Goal: Transaction & Acquisition: Purchase product/service

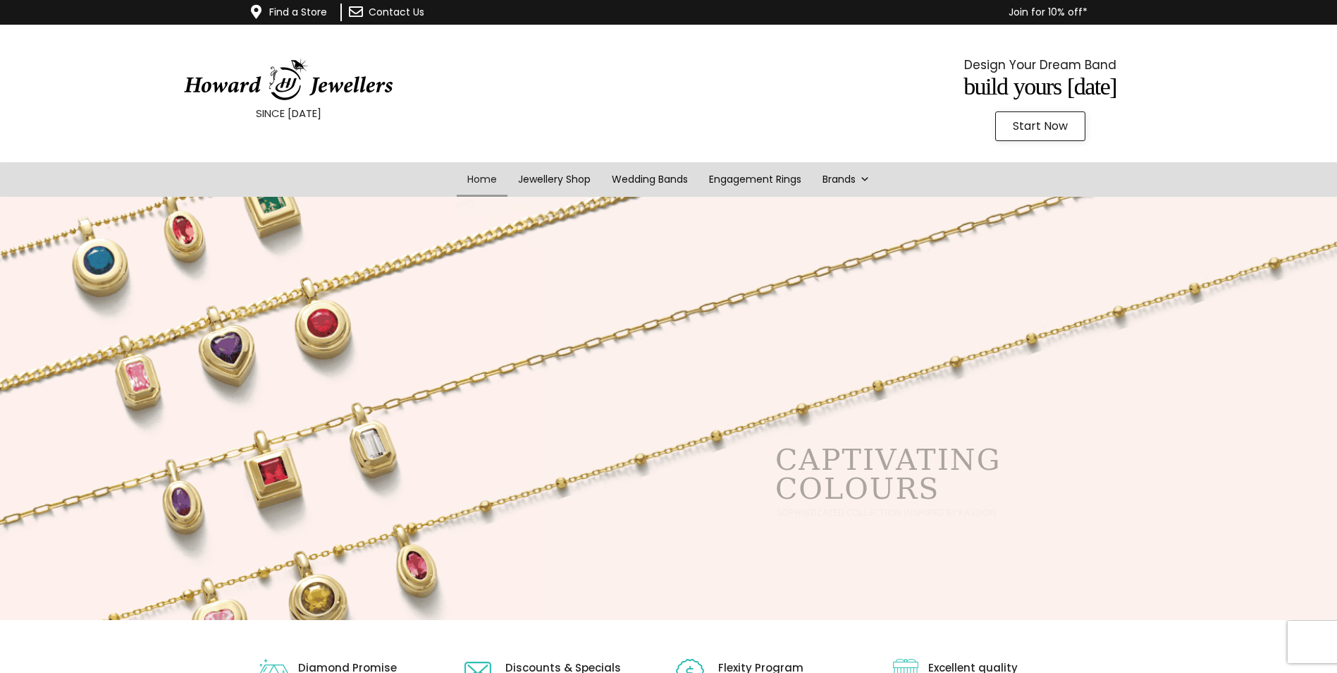
drag, startPoint x: 0, startPoint y: 0, endPoint x: 1036, endPoint y: 130, distance: 1044.6
click at [1036, 130] on span "Start Now" at bounding box center [1040, 126] width 55 height 11
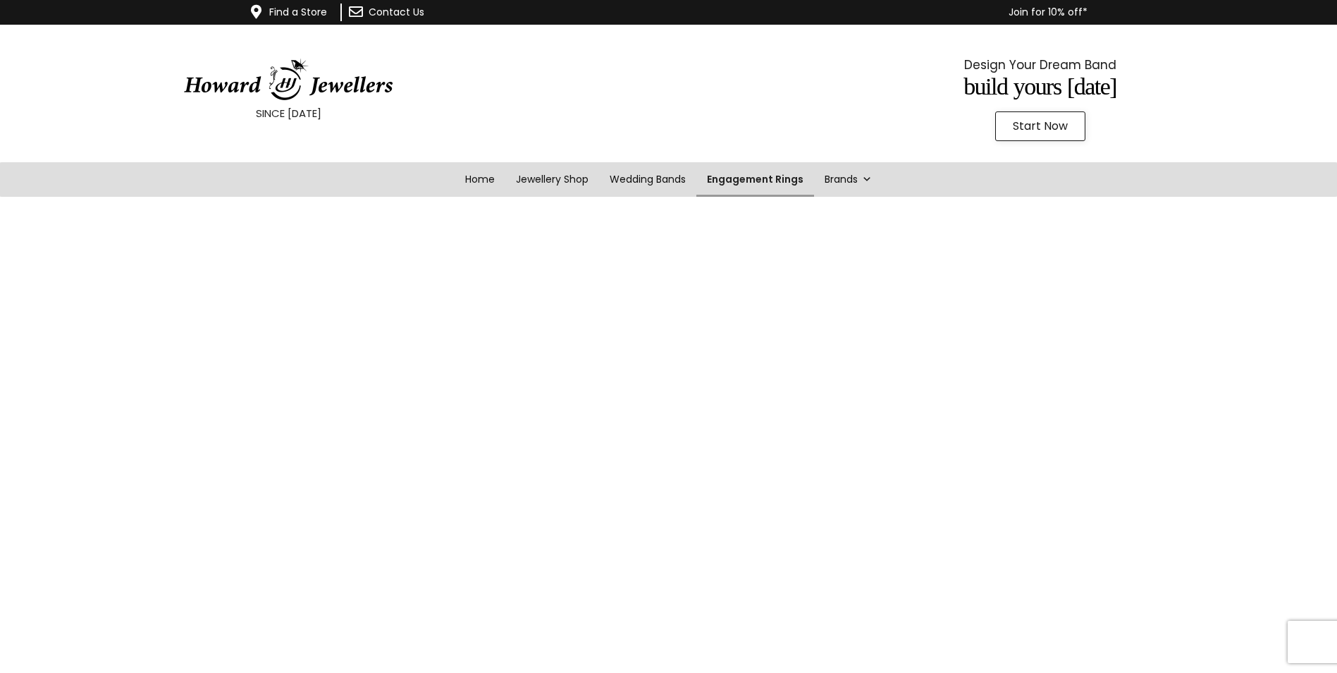
click at [756, 180] on link "Engagement Rings" at bounding box center [756, 179] width 118 height 35
click at [759, 178] on link "Engagement Rings" at bounding box center [756, 179] width 118 height 35
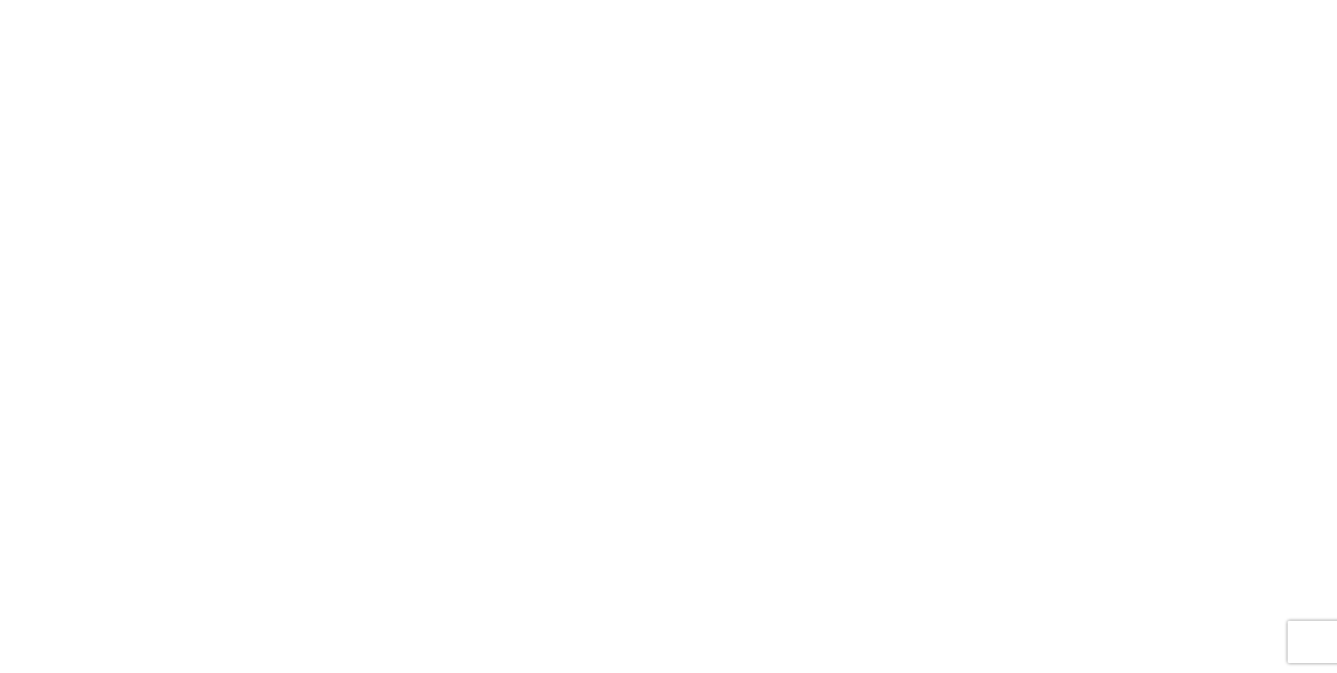
scroll to position [274, 0]
